Goal: Find specific page/section: Find specific page/section

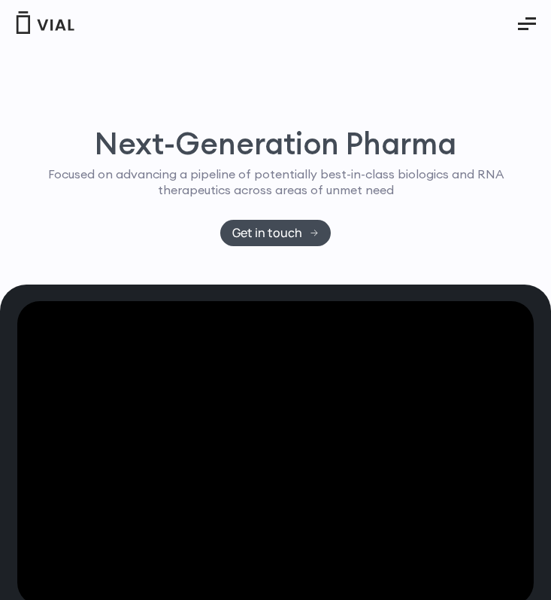
click at [533, 17] on icon "Essential Addons Toggle Menu" at bounding box center [527, 23] width 18 height 18
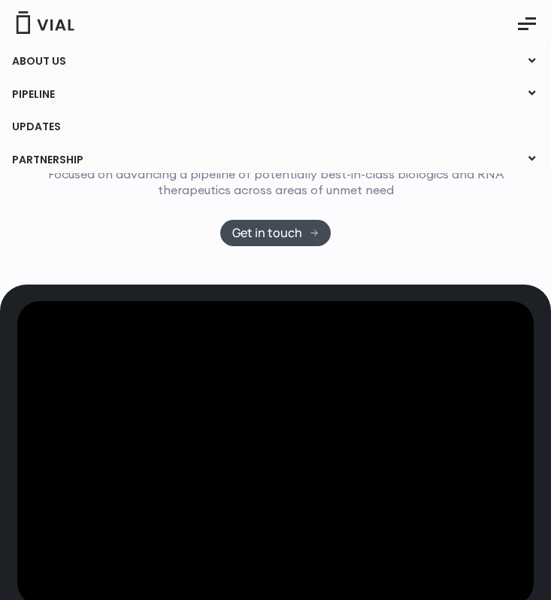
click at [64, 62] on link "ABOUT US" at bounding box center [275, 62] width 551 height 26
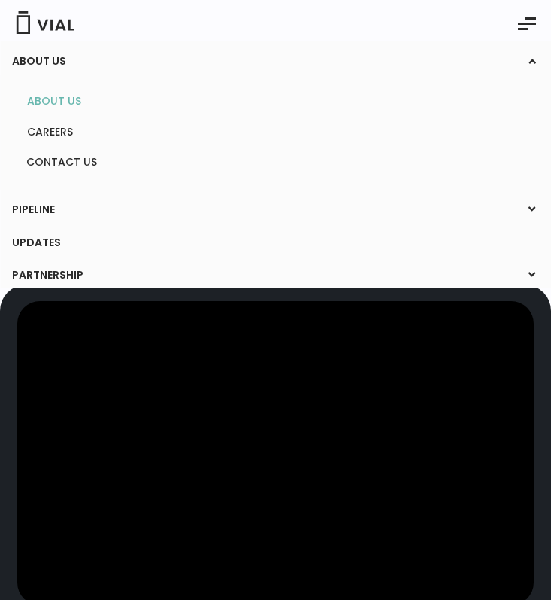
click at [67, 99] on link "ABOUT US" at bounding box center [275, 101] width 520 height 23
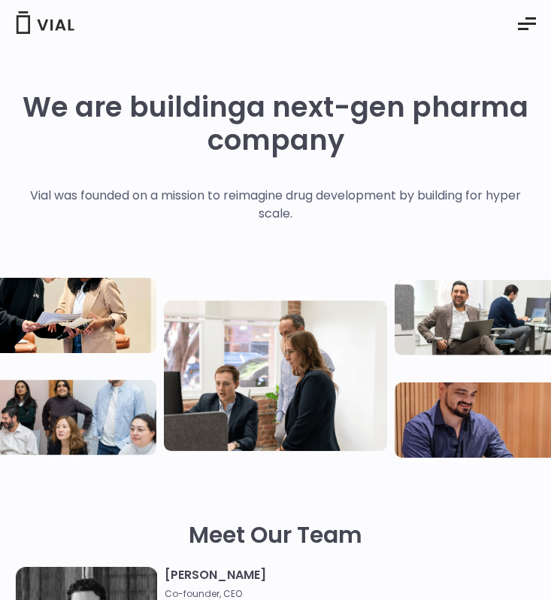
click at [528, 22] on icon "Essential Addons Toggle Menu" at bounding box center [527, 23] width 18 height 18
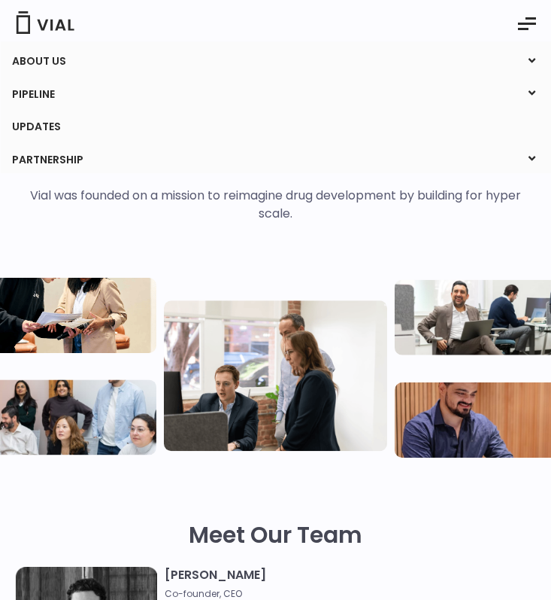
click at [71, 61] on link "ABOUT US" at bounding box center [275, 62] width 551 height 26
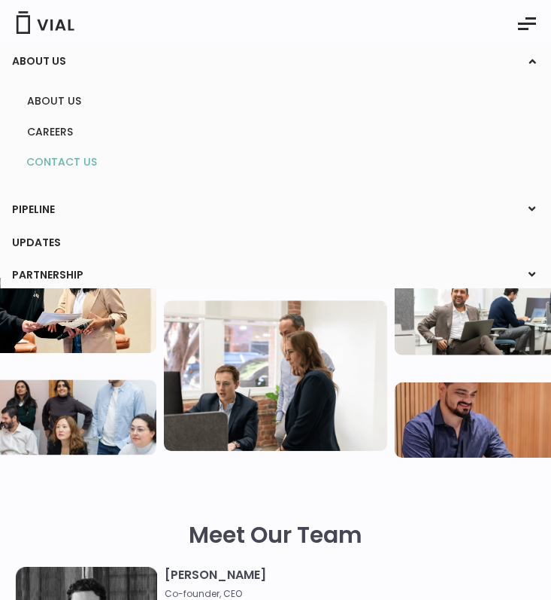
click at [65, 168] on link "CONTACT US" at bounding box center [275, 162] width 520 height 24
